Goal: Obtain resource: Obtain resource

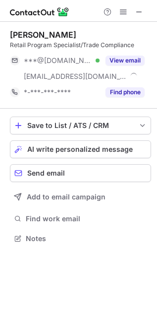
scroll to position [231, 157]
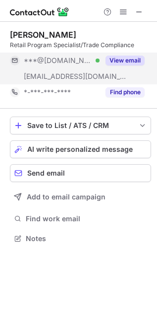
click at [134, 54] on div "View email" at bounding box center [122, 61] width 45 height 16
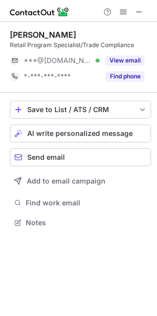
scroll to position [216, 157]
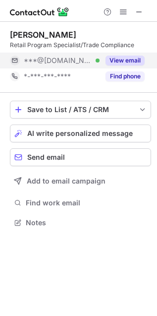
click at [127, 62] on button "View email" at bounding box center [125, 61] width 39 height 10
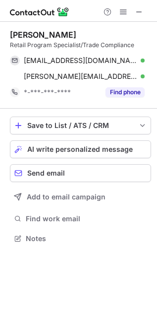
scroll to position [231, 157]
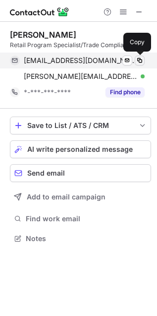
click at [138, 62] on span at bounding box center [140, 61] width 8 height 8
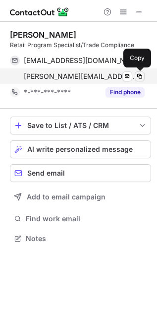
click at [139, 77] on span at bounding box center [140, 76] width 8 height 8
click at [142, 73] on span at bounding box center [140, 76] width 8 height 8
